Goal: Task Accomplishment & Management: Use online tool/utility

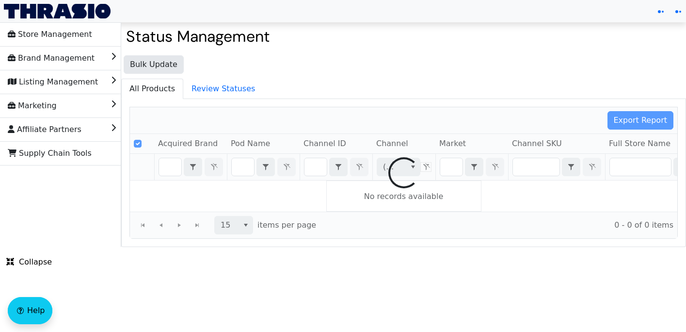
click at [319, 172] on div at bounding box center [403, 172] width 547 height 131
checkbox input "false"
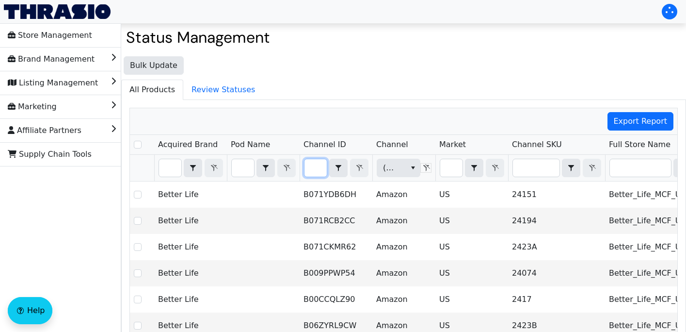
click at [317, 173] on input "Filter" at bounding box center [315, 167] width 22 height 17
type input "B07N316V8C"
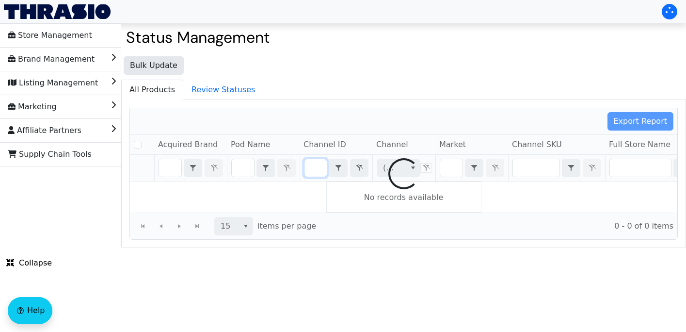
checkbox input "false"
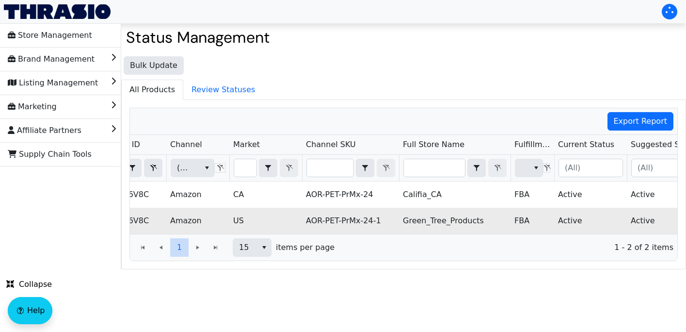
scroll to position [0, 330]
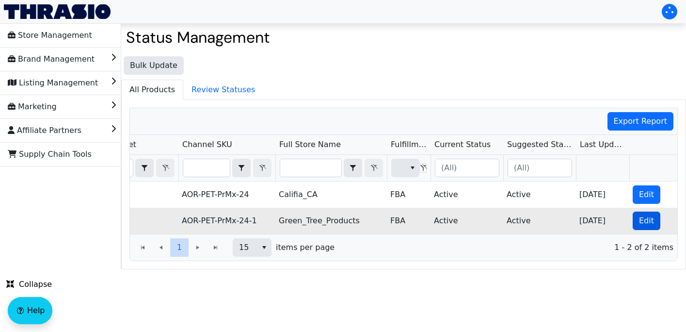
type input "B07N316V8C"
click at [651, 222] on span "Edit" at bounding box center [646, 221] width 15 height 12
checkbox input "true"
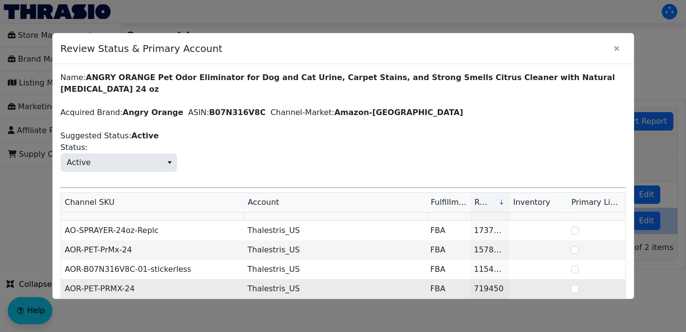
scroll to position [62, 0]
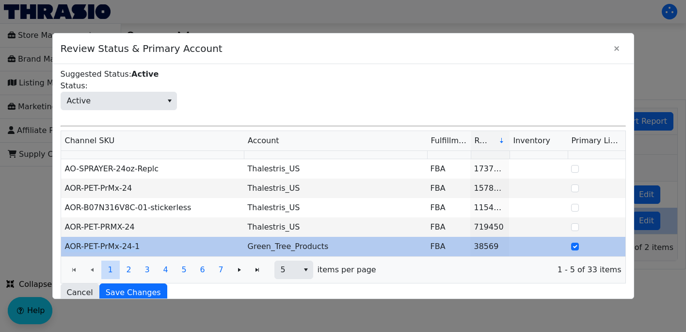
drag, startPoint x: 139, startPoint y: 232, endPoint x: 63, endPoint y: 234, distance: 76.2
click at [63, 237] on td "AOR-PET-PrMx-24-1" at bounding box center [152, 246] width 183 height 19
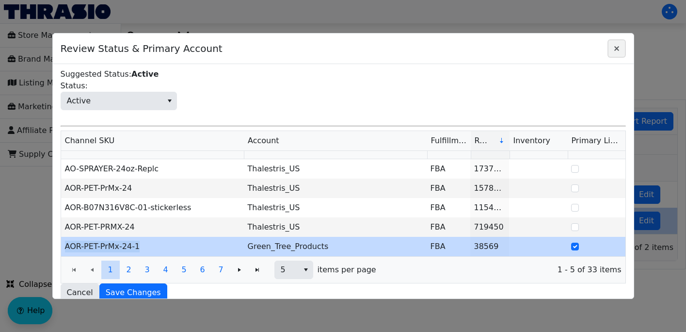
click at [618, 46] on icon "Close" at bounding box center [617, 49] width 12 height 8
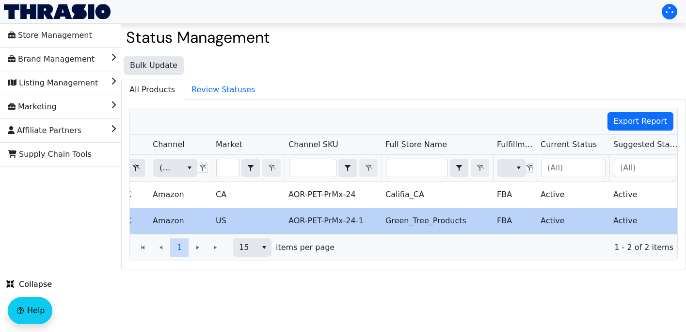
scroll to position [0, 302]
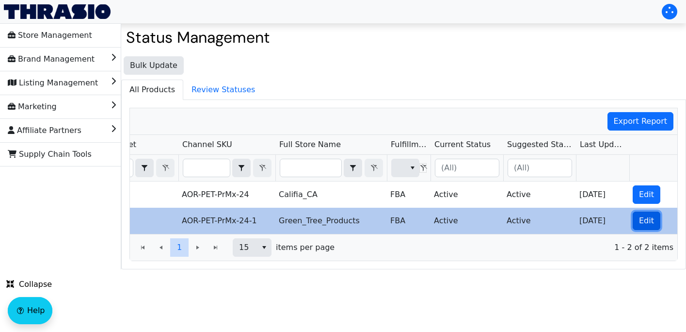
click at [650, 222] on span "Edit" at bounding box center [646, 221] width 15 height 12
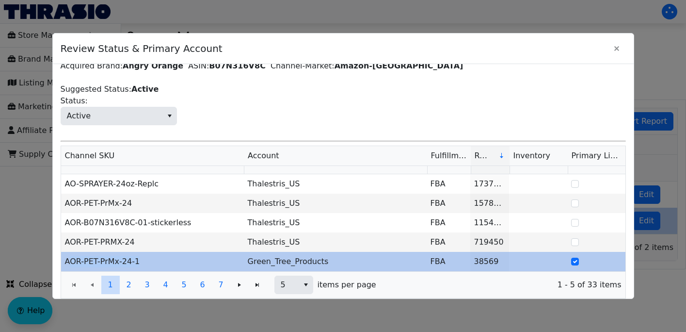
drag, startPoint x: 141, startPoint y: 248, endPoint x: 67, endPoint y: 250, distance: 73.2
click at [67, 252] on td "AOR-PET-PrMx-24-1" at bounding box center [152, 261] width 183 height 19
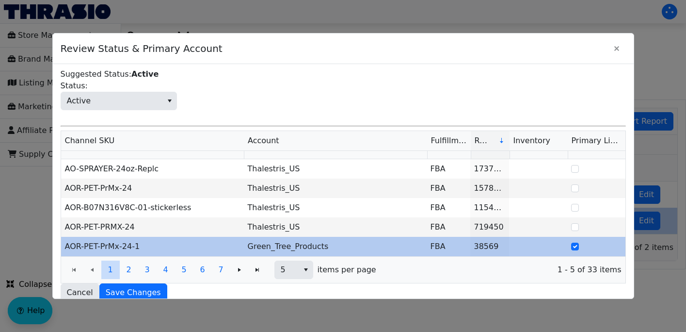
click at [307, 237] on td "Green_Tree_Products" at bounding box center [335, 246] width 183 height 19
drag, startPoint x: 323, startPoint y: 237, endPoint x: 258, endPoint y: 226, distance: 66.3
click at [258, 237] on td "Green_Tree_Products" at bounding box center [335, 246] width 183 height 19
copy td "Green_Tree_Products"
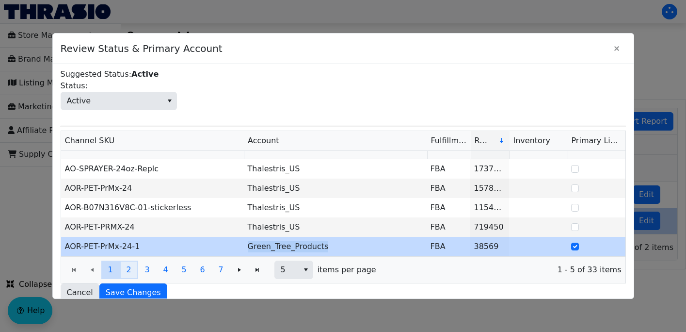
click at [129, 264] on span "2" at bounding box center [128, 270] width 5 height 12
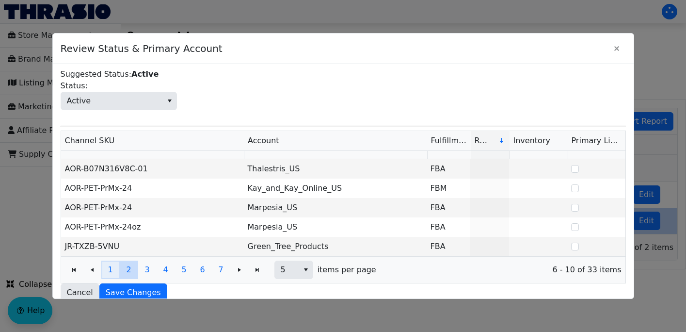
click at [110, 264] on span "1" at bounding box center [110, 270] width 5 height 12
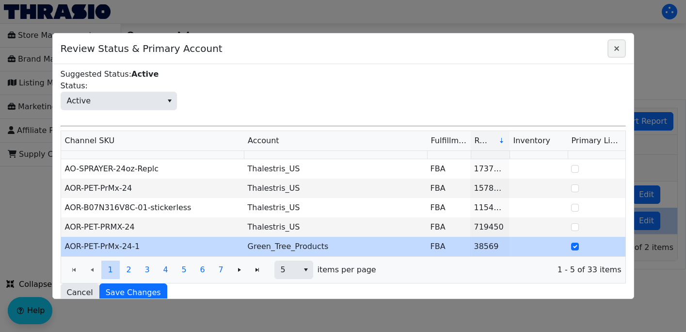
click at [613, 48] on icon "Close" at bounding box center [617, 49] width 12 height 8
copy td "Green_Tree_Products"
